Goal: Task Accomplishment & Management: Use online tool/utility

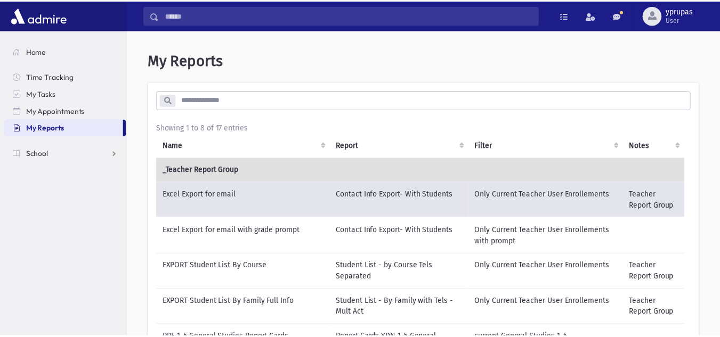
scroll to position [236, 0]
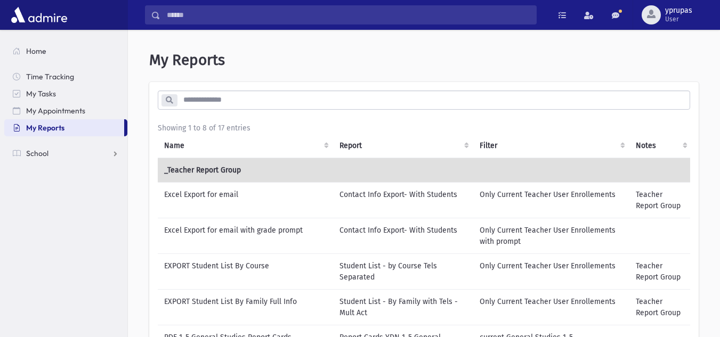
click at [218, 195] on td "Excel Export for email" at bounding box center [245, 200] width 175 height 36
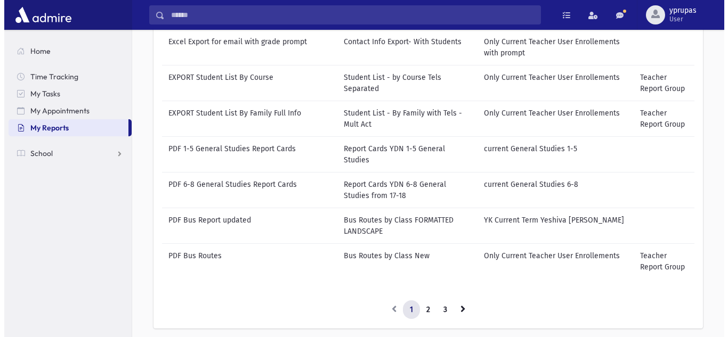
scroll to position [244, 0]
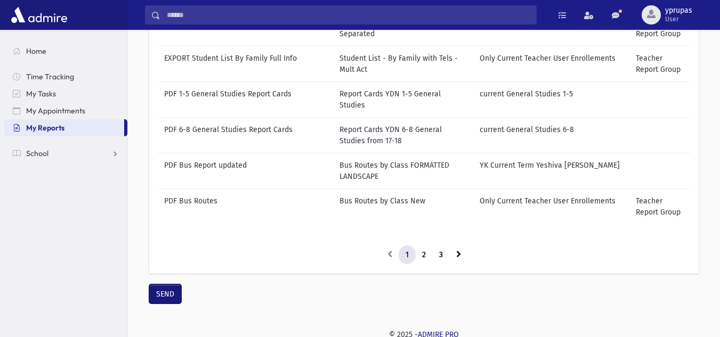
click at [176, 297] on button "SEND" at bounding box center [165, 293] width 32 height 19
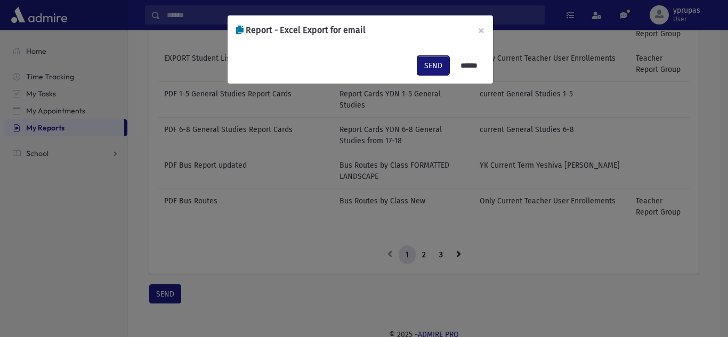
click at [430, 68] on button "SEND" at bounding box center [433, 65] width 32 height 19
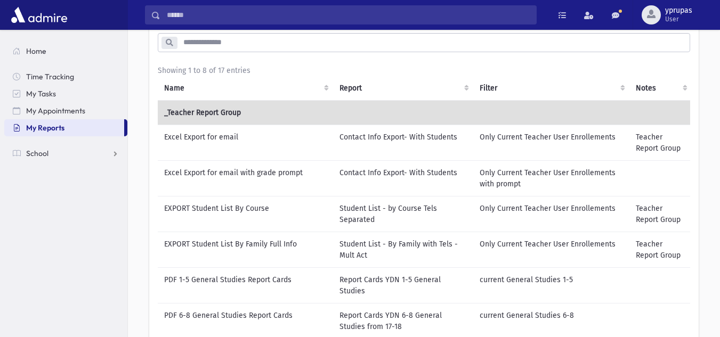
scroll to position [61, 0]
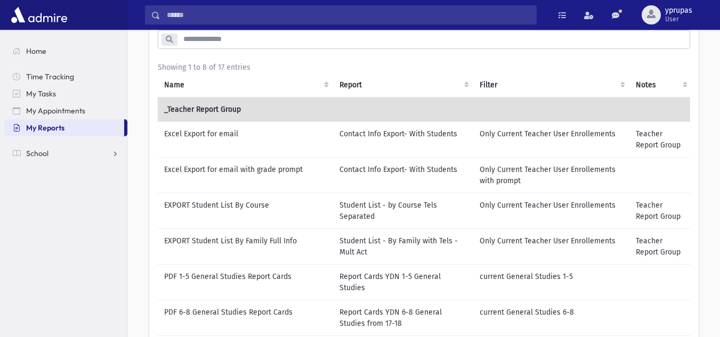
click at [43, 126] on span "My Reports" at bounding box center [45, 128] width 38 height 10
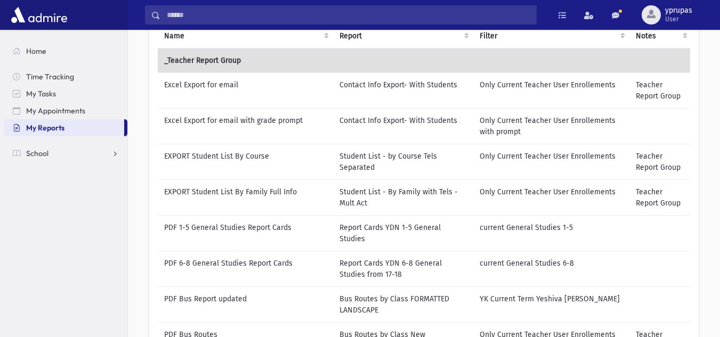
scroll to position [110, 0]
click at [239, 91] on td "Excel Export for email" at bounding box center [245, 90] width 175 height 36
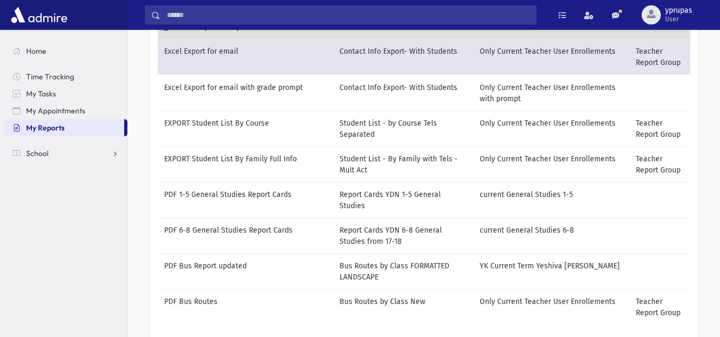
scroll to position [144, 0]
click at [224, 124] on td "EXPORT Student List By Course" at bounding box center [245, 128] width 175 height 36
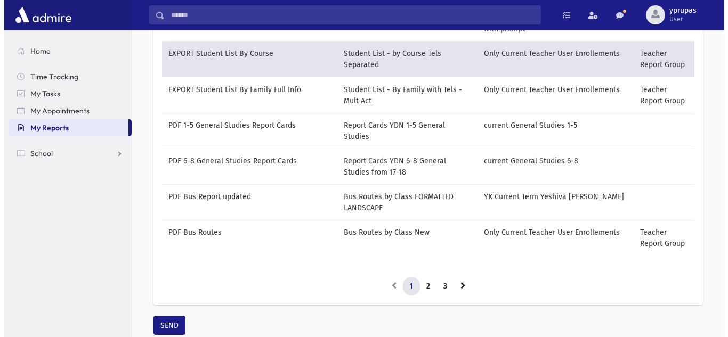
scroll to position [244, 0]
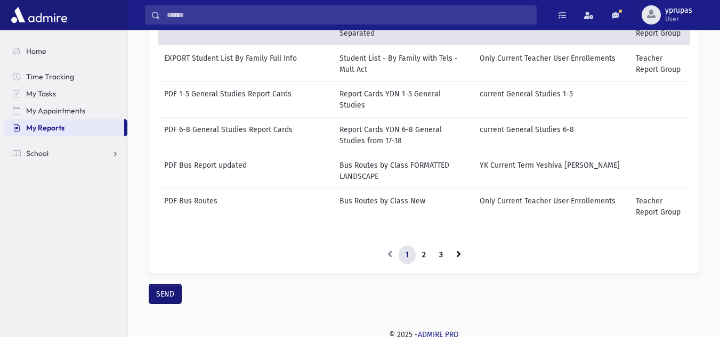
click at [157, 291] on button "SEND" at bounding box center [165, 293] width 32 height 19
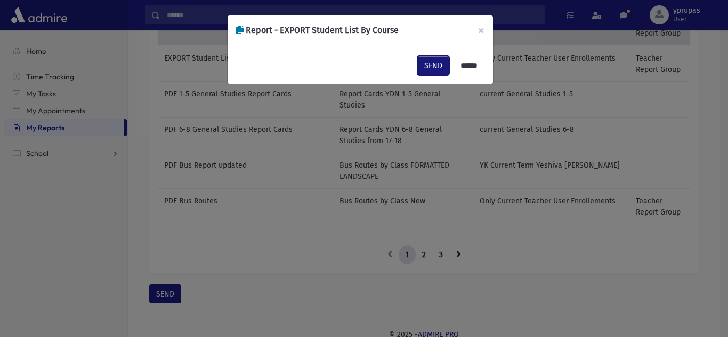
click at [428, 67] on button "SEND" at bounding box center [433, 65] width 32 height 19
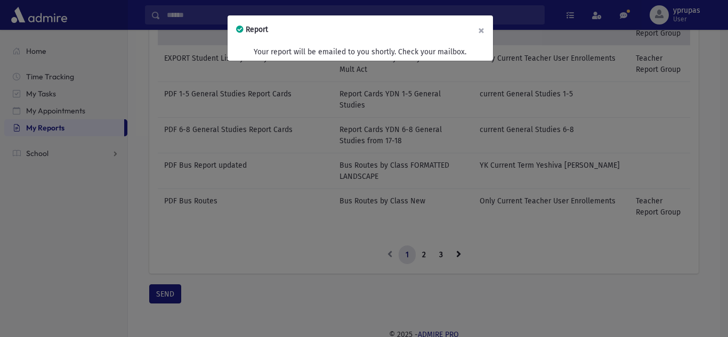
click at [487, 34] on button "×" at bounding box center [480, 30] width 23 height 30
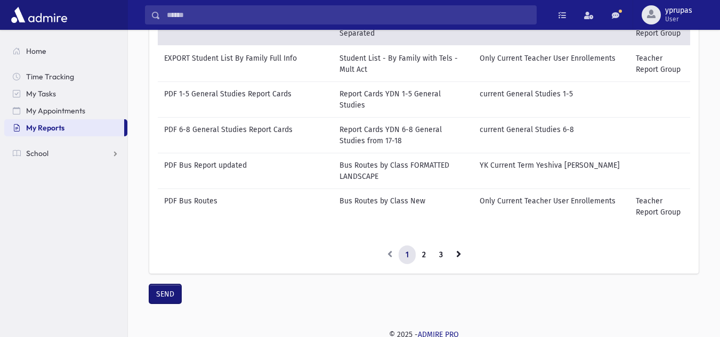
click at [166, 286] on button "SEND" at bounding box center [165, 293] width 32 height 19
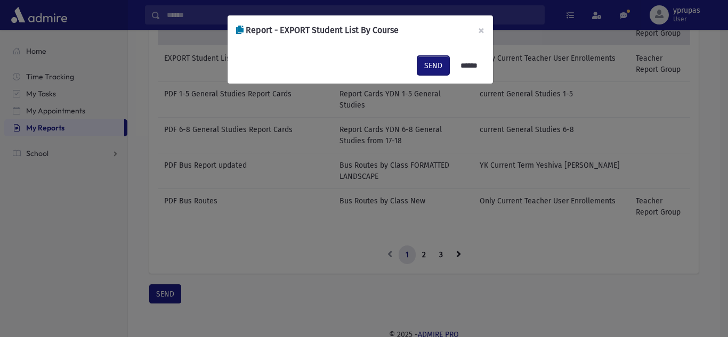
click at [430, 62] on button "SEND" at bounding box center [433, 65] width 32 height 19
